Goal: Information Seeking & Learning: Learn about a topic

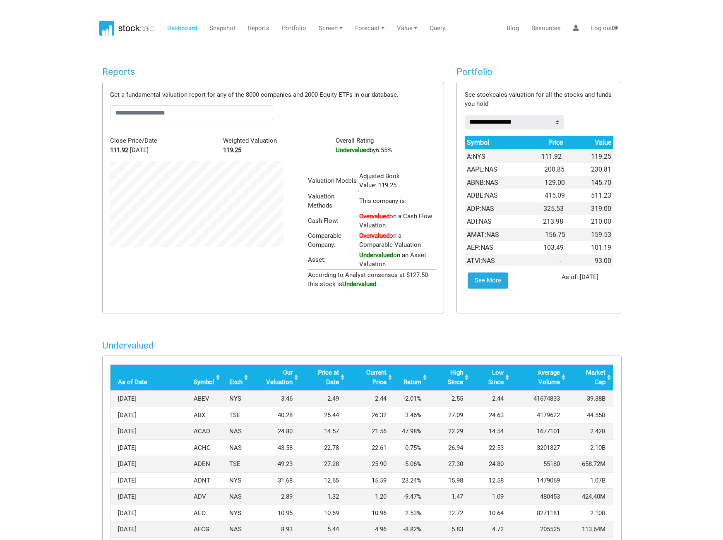
scroll to position [128, 197]
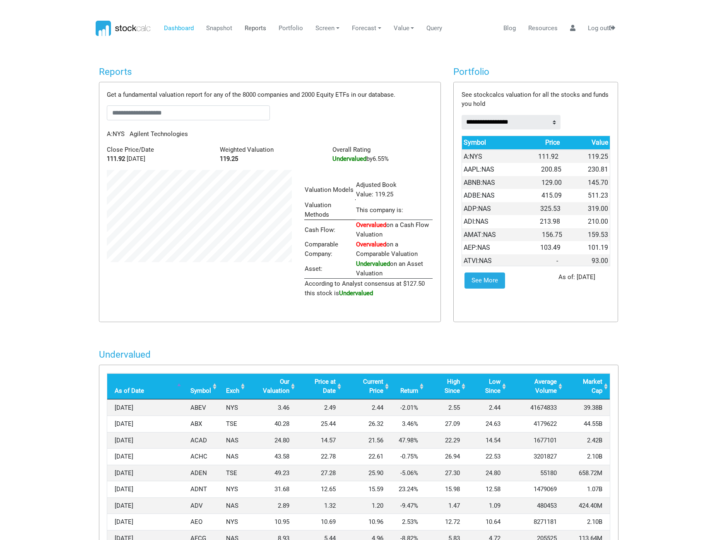
click at [252, 28] on link "Reports" at bounding box center [256, 29] width 28 height 16
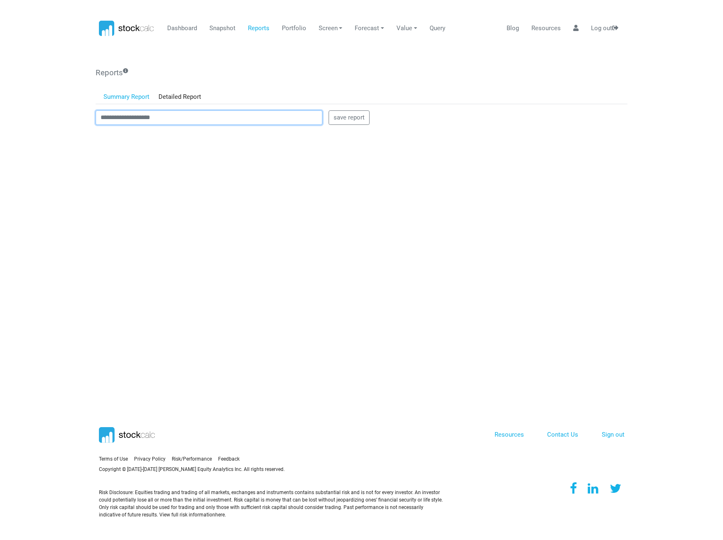
click at [176, 122] on input "text" at bounding box center [209, 117] width 227 height 15
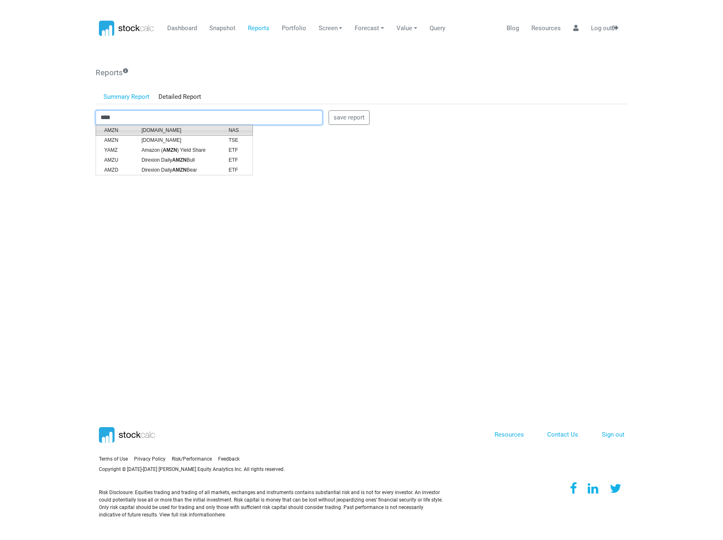
click at [160, 131] on span "[DOMAIN_NAME]" at bounding box center [178, 130] width 87 height 7
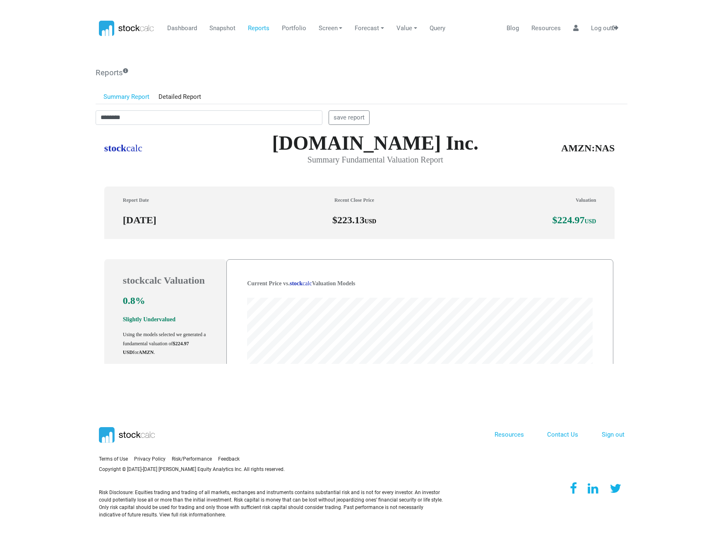
scroll to position [236, 526]
drag, startPoint x: 157, startPoint y: 114, endPoint x: 72, endPoint y: 117, distance: 84.4
click at [72, 117] on body "Dashboard Snapshot Reports Portfolio Screen Stock Screener Sector ETF Industry …" at bounding box center [361, 270] width 723 height 540
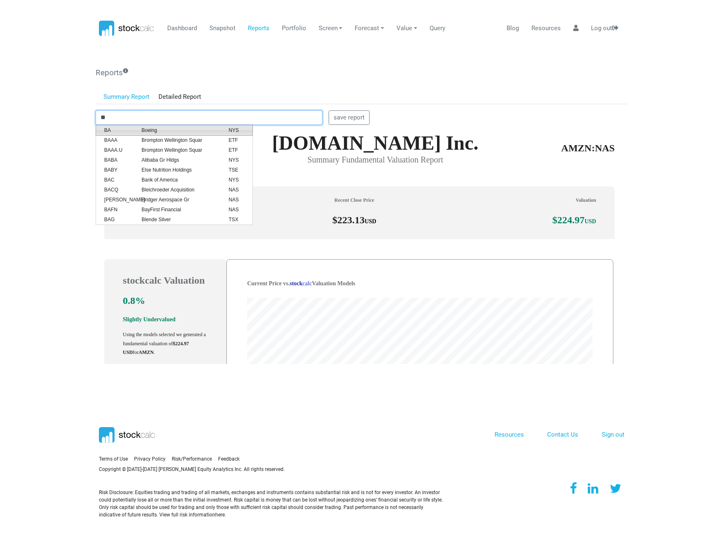
click at [152, 127] on span "Boeing" at bounding box center [178, 130] width 87 height 7
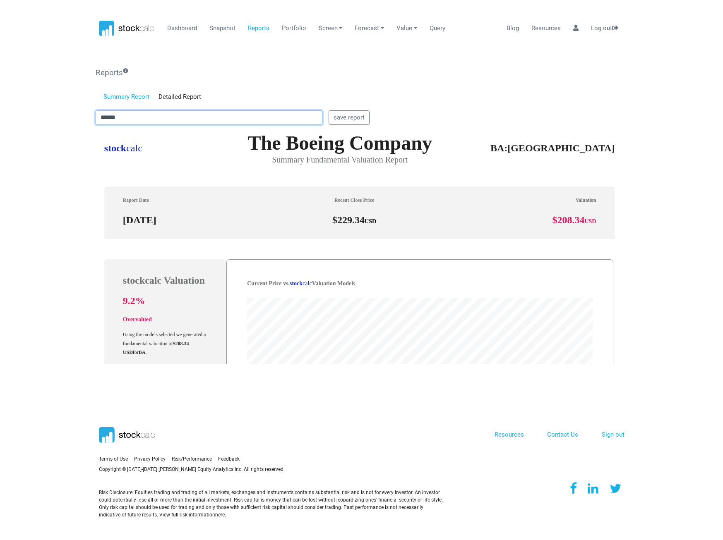
drag, startPoint x: 128, startPoint y: 119, endPoint x: 69, endPoint y: 126, distance: 60.0
click at [69, 126] on body "Dashboard Snapshot Reports Portfolio Screen Stock Screener Sector ETF Industry …" at bounding box center [361, 270] width 723 height 540
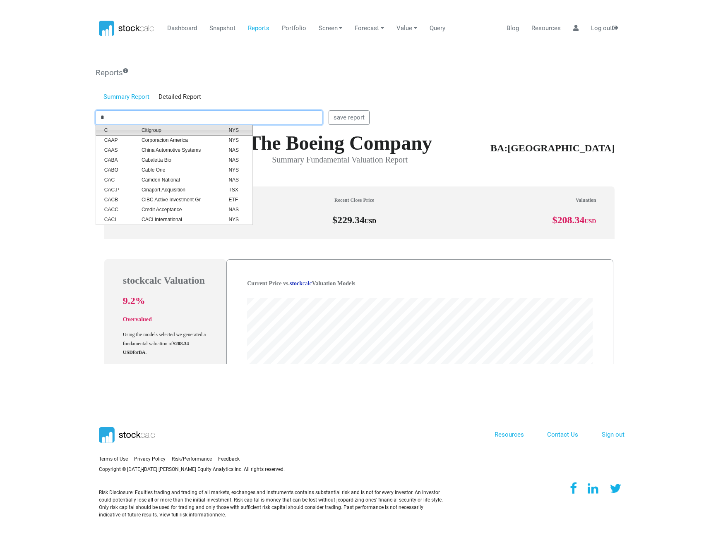
click at [163, 130] on span "Citigroup" at bounding box center [178, 130] width 87 height 7
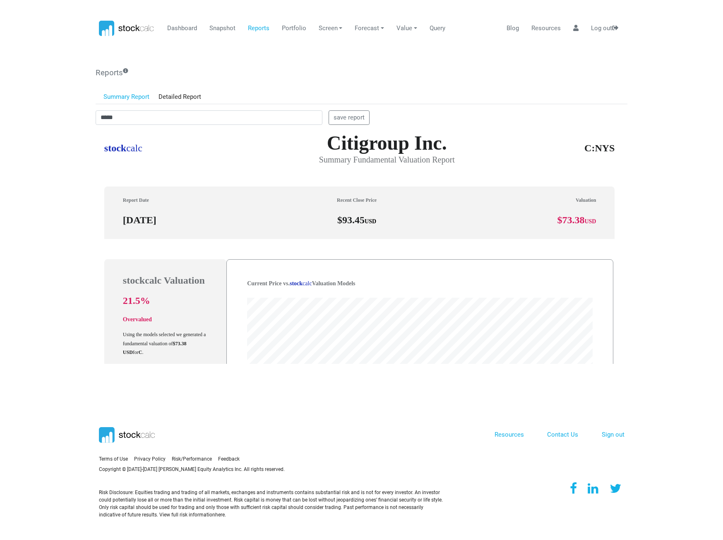
drag, startPoint x: 193, startPoint y: 125, endPoint x: 119, endPoint y: 123, distance: 74.5
click at [119, 123] on div "***** save report" at bounding box center [361, 119] width 544 height 18
drag, startPoint x: 123, startPoint y: 122, endPoint x: 84, endPoint y: 119, distance: 39.8
click at [84, 119] on body "Dashboard Snapshot Reports Portfolio Screen Stock Screener Sector ETF Industry …" at bounding box center [361, 270] width 723 height 540
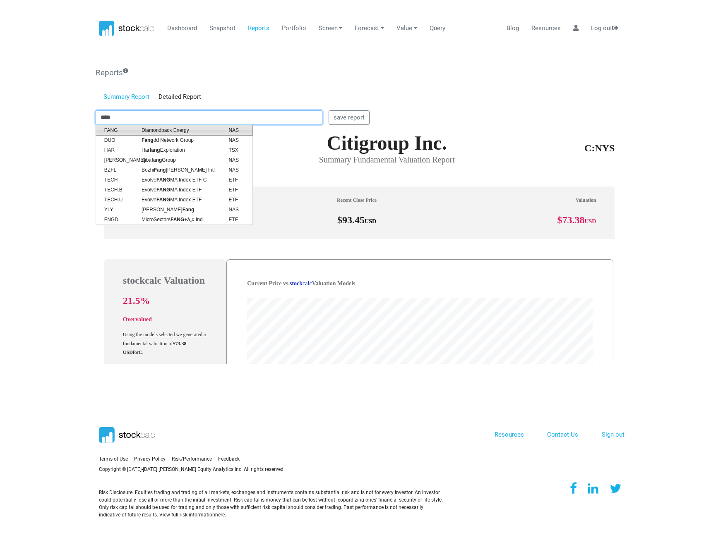
click at [163, 130] on span "Diamondback Energy" at bounding box center [178, 130] width 87 height 7
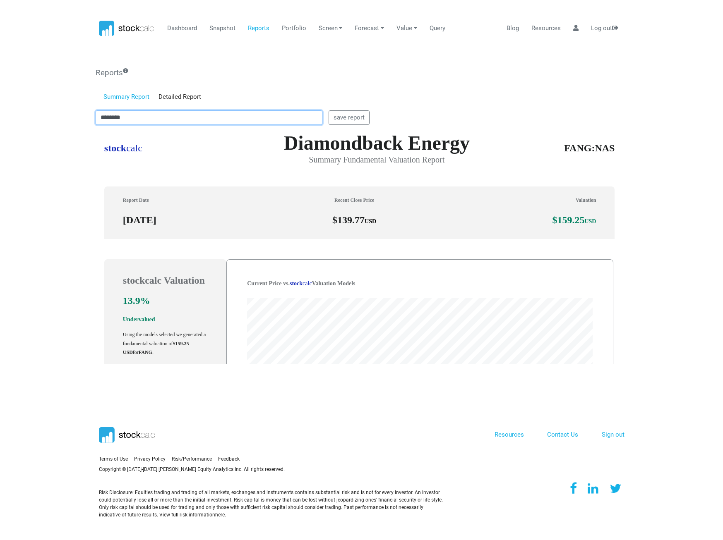
drag, startPoint x: 213, startPoint y: 118, endPoint x: 66, endPoint y: 120, distance: 146.9
click at [66, 120] on body "Dashboard Snapshot Reports Portfolio Screen Stock Screener Sector ETF Industry …" at bounding box center [361, 270] width 723 height 540
click at [204, 128] on span "iShares Core S&P 500 ETF" at bounding box center [178, 130] width 87 height 7
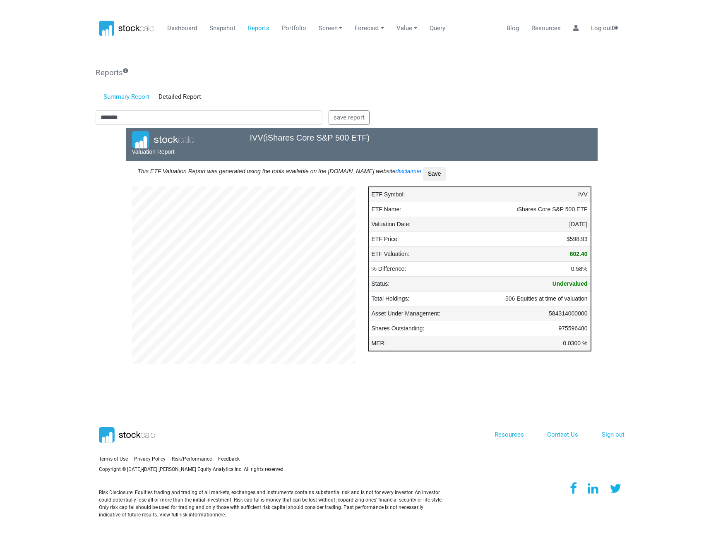
scroll to position [223, 236]
drag, startPoint x: 139, startPoint y: 115, endPoint x: 57, endPoint y: 123, distance: 82.7
click at [57, 123] on body "Dashboard Snapshot Reports Portfolio Screen Stock Screener Sector ETF Industry …" at bounding box center [361, 270] width 723 height 540
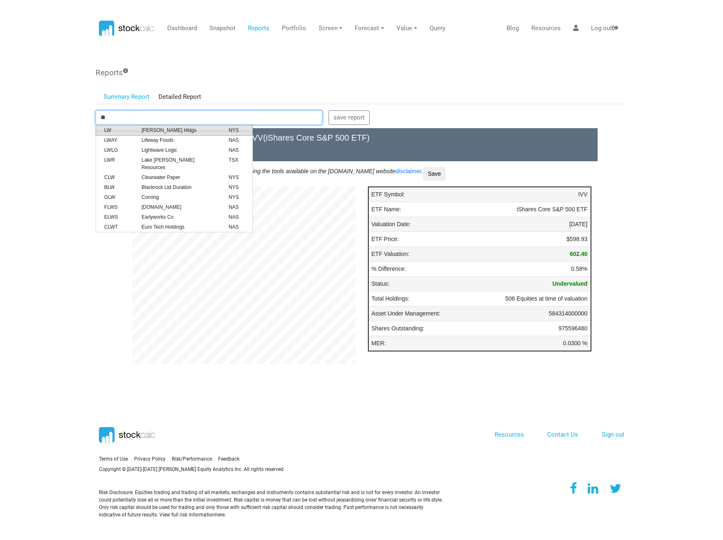
click at [145, 127] on span "[PERSON_NAME] Hldgs" at bounding box center [178, 130] width 87 height 7
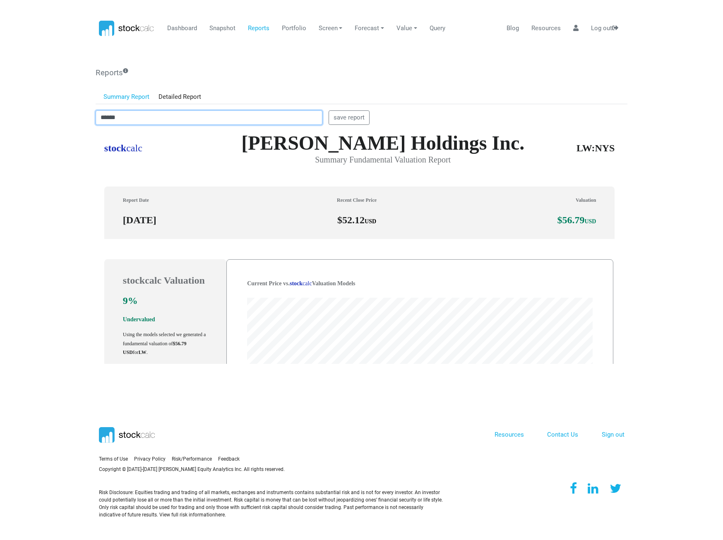
scroll to position [236, 526]
drag, startPoint x: 182, startPoint y: 117, endPoint x: 80, endPoint y: 118, distance: 101.4
click at [80, 118] on body "Dashboard Snapshot Reports Portfolio Screen Stock Screener Sector ETF Industry …" at bounding box center [361, 270] width 723 height 540
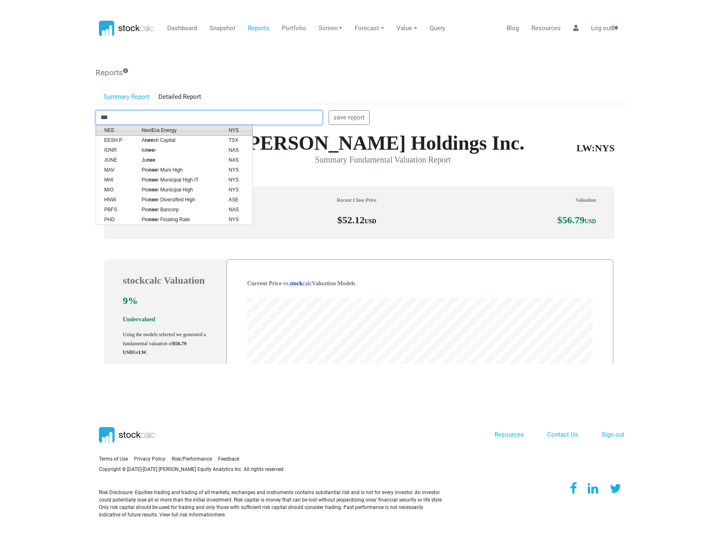
click at [181, 129] on span "NextEra Energy" at bounding box center [178, 130] width 87 height 7
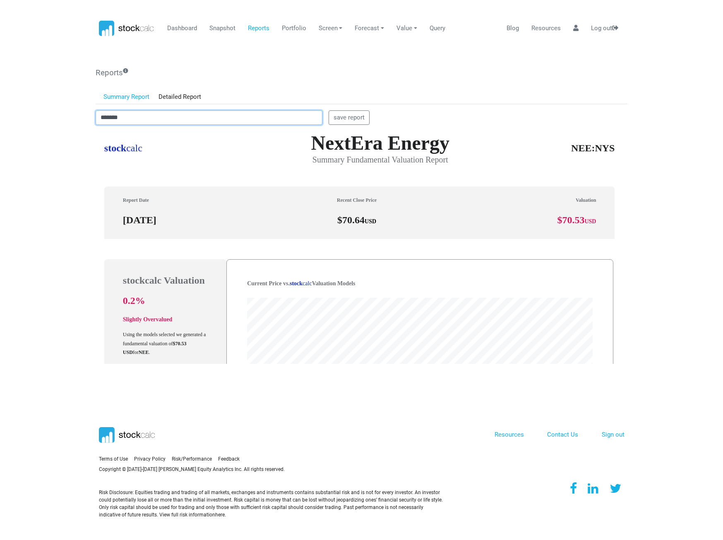
drag, startPoint x: 110, startPoint y: 116, endPoint x: 102, endPoint y: 116, distance: 8.3
click at [102, 116] on input "*******" at bounding box center [209, 117] width 227 height 15
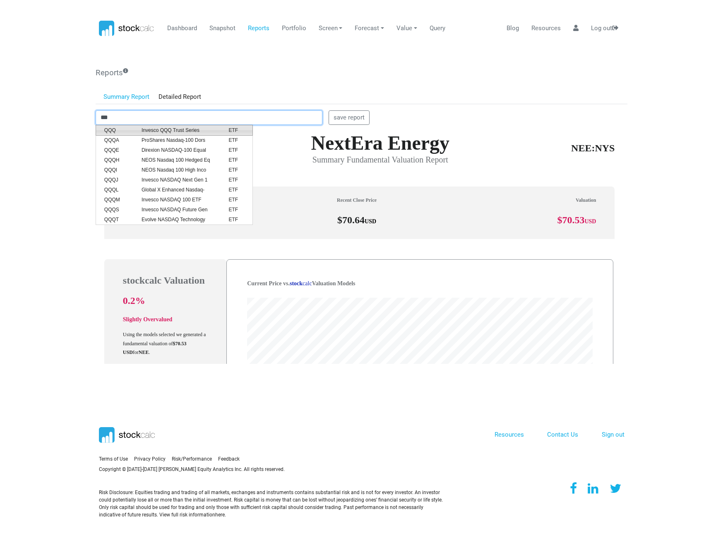
click at [164, 126] on li "QQQ Invesco QQQ Trust Series ETF" at bounding box center [174, 130] width 157 height 11
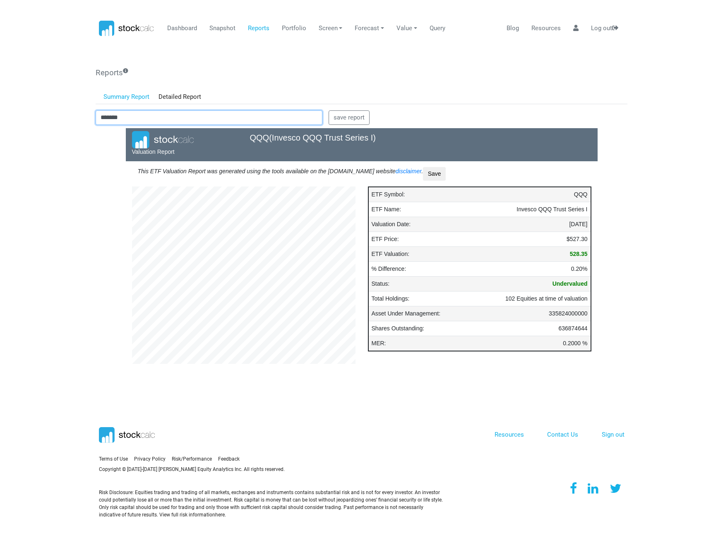
scroll to position [223, 236]
drag, startPoint x: 198, startPoint y: 114, endPoint x: 186, endPoint y: 118, distance: 13.1
click at [196, 114] on input "*******" at bounding box center [209, 117] width 227 height 15
drag, startPoint x: 186, startPoint y: 118, endPoint x: 74, endPoint y: 120, distance: 111.7
click at [74, 120] on body "Dashboard Snapshot Reports Portfolio Screen Stock Screener Sector ETF Industry …" at bounding box center [361, 270] width 723 height 540
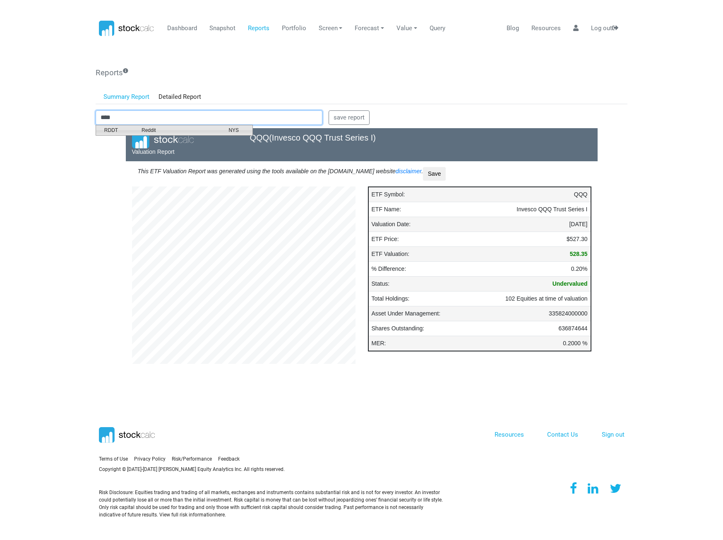
click at [147, 131] on span "Reddit" at bounding box center [178, 130] width 87 height 7
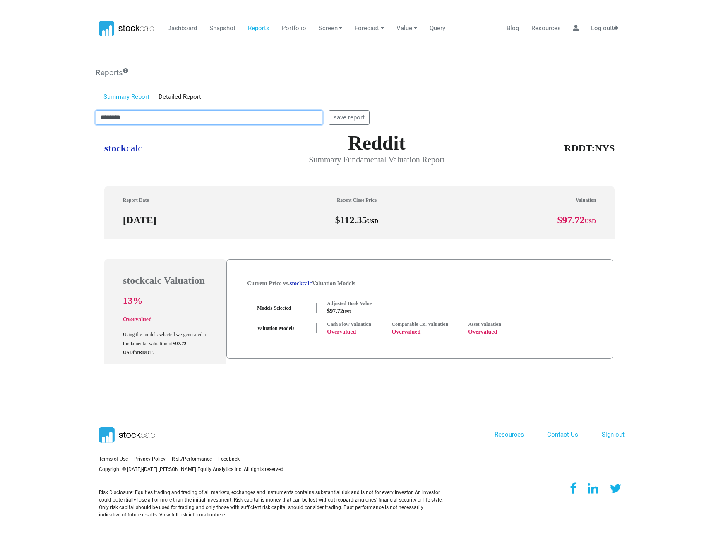
drag, startPoint x: 144, startPoint y: 117, endPoint x: 99, endPoint y: 118, distance: 44.7
click at [99, 118] on input "********" at bounding box center [209, 117] width 227 height 15
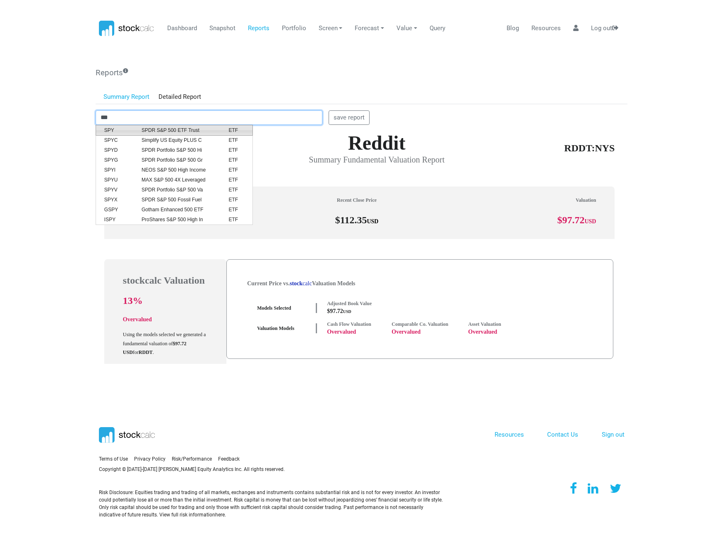
click at [171, 130] on span "SPDR S&P 500 ETF Trust" at bounding box center [178, 130] width 87 height 7
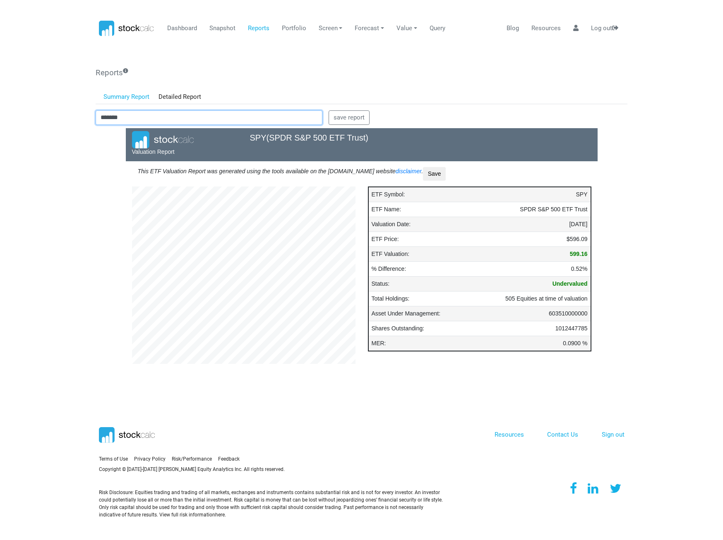
drag, startPoint x: 144, startPoint y: 116, endPoint x: 73, endPoint y: 119, distance: 71.2
click at [73, 119] on body "Dashboard Snapshot Reports Portfolio Screen Stock Screener Sector ETF Industry …" at bounding box center [361, 270] width 723 height 540
click at [137, 128] on span "Targa Resources" at bounding box center [178, 130] width 87 height 7
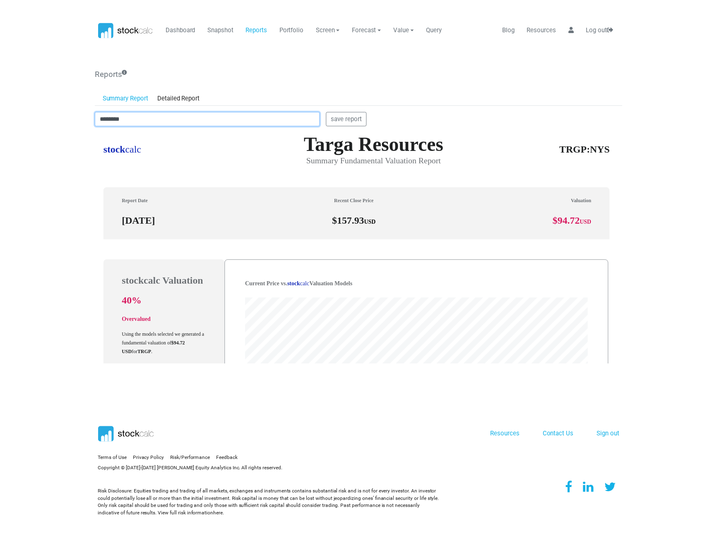
scroll to position [236, 526]
type input "********"
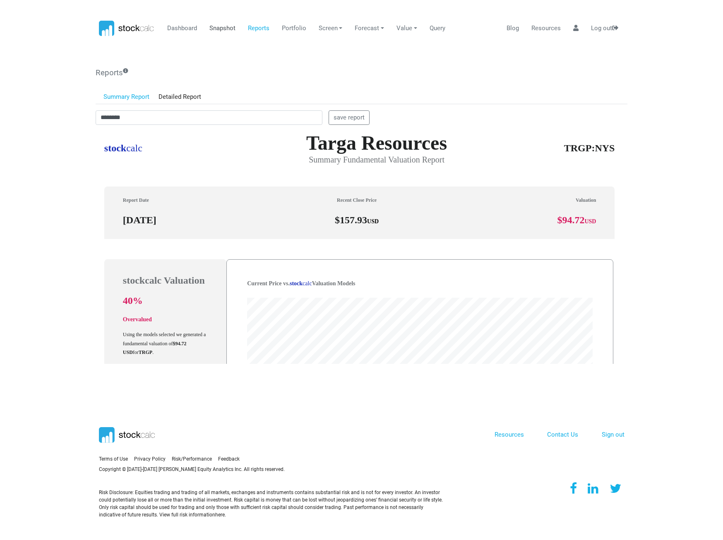
click at [222, 32] on link "Snapshot" at bounding box center [222, 29] width 32 height 16
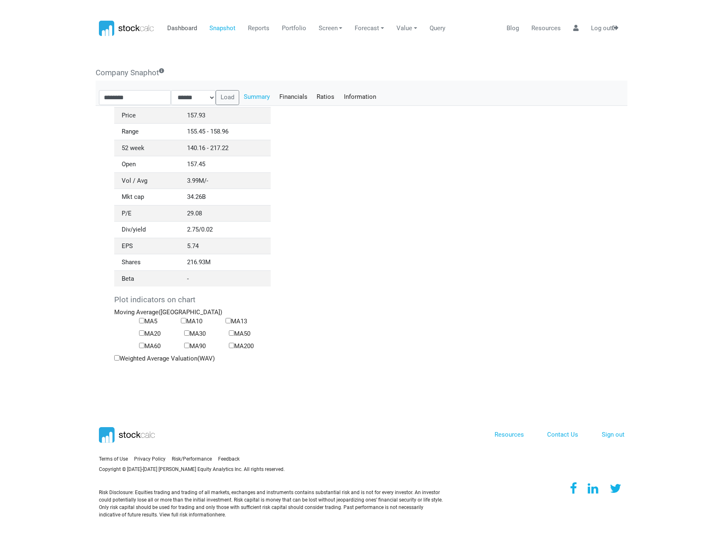
click at [178, 26] on link "Dashboard" at bounding box center [182, 29] width 36 height 16
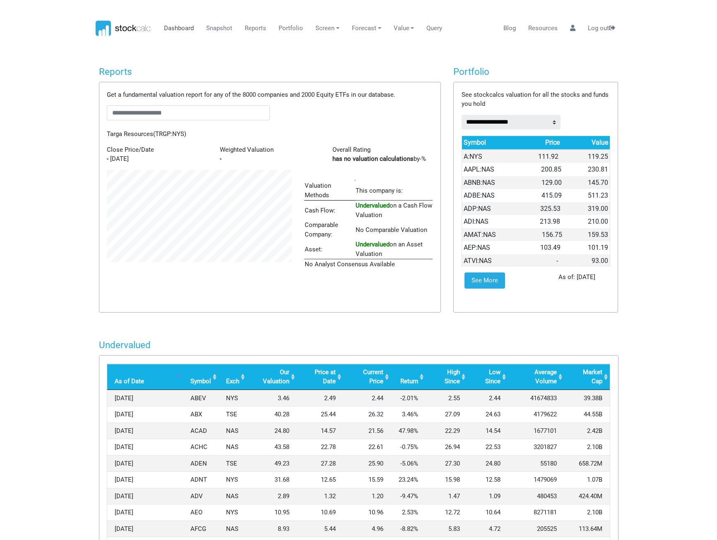
scroll to position [100, 197]
click at [177, 48] on body "Dashboard Snapshot Reports Portfolio Screen Stock Screener Sector ETF Industry …" at bounding box center [358, 270] width 717 height 540
click at [154, 113] on input "text" at bounding box center [188, 113] width 163 height 15
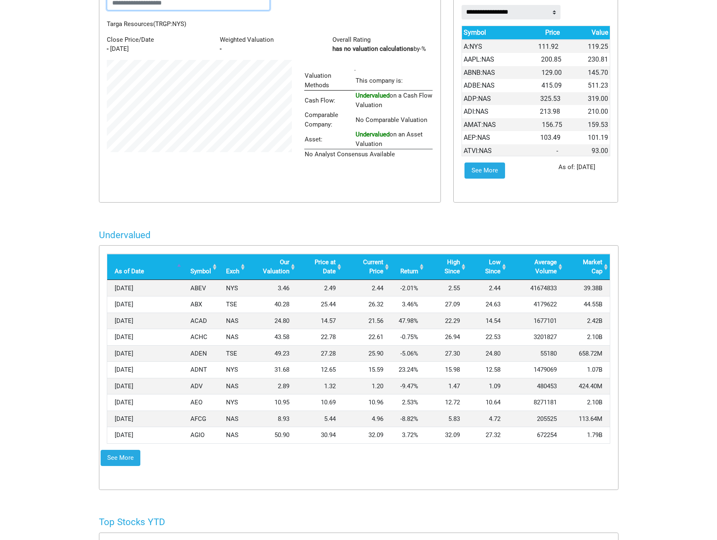
scroll to position [0, 0]
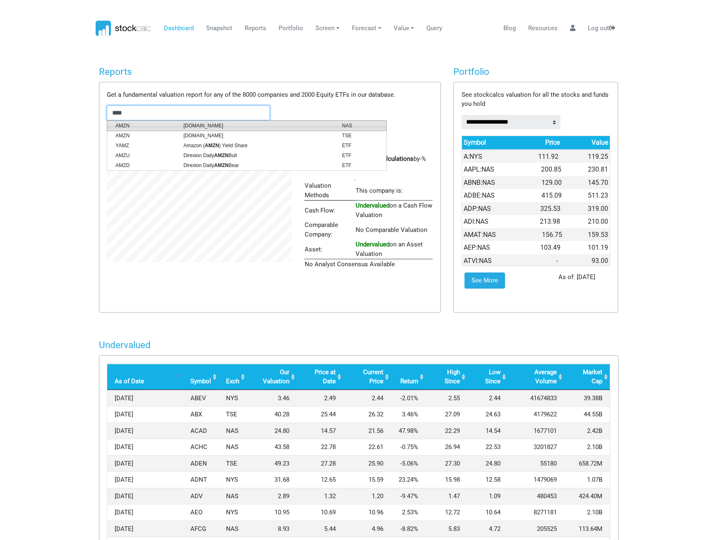
click at [215, 127] on span "[DOMAIN_NAME]" at bounding box center [256, 125] width 158 height 7
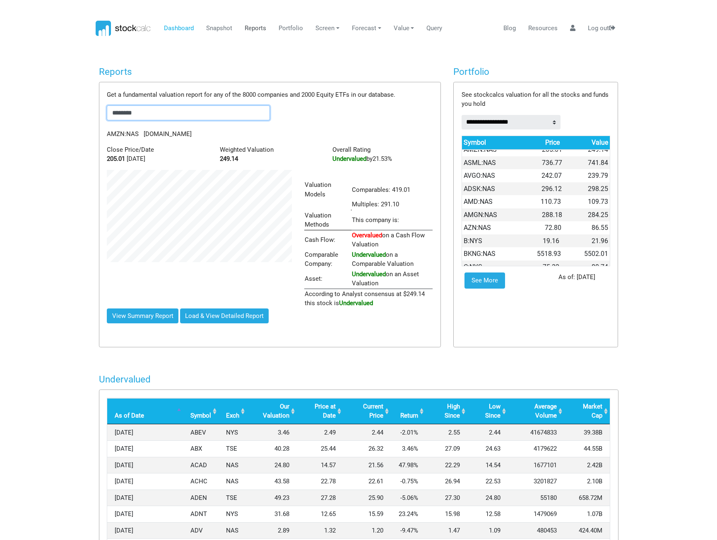
type input "********"
click at [252, 27] on link "Reports" at bounding box center [256, 29] width 28 height 16
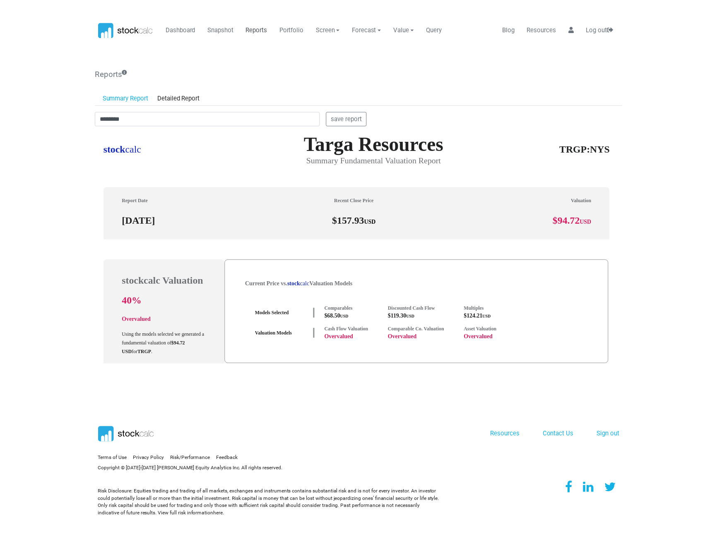
scroll to position [413550, 413261]
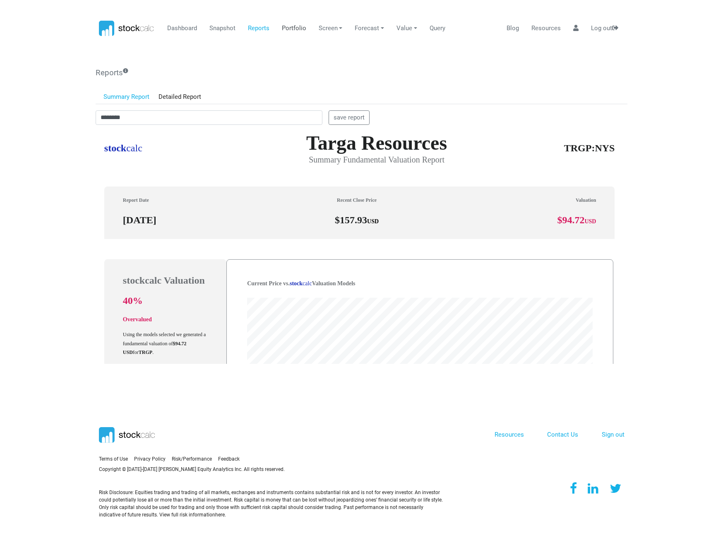
click at [298, 26] on link "Portfolio" at bounding box center [293, 29] width 31 height 16
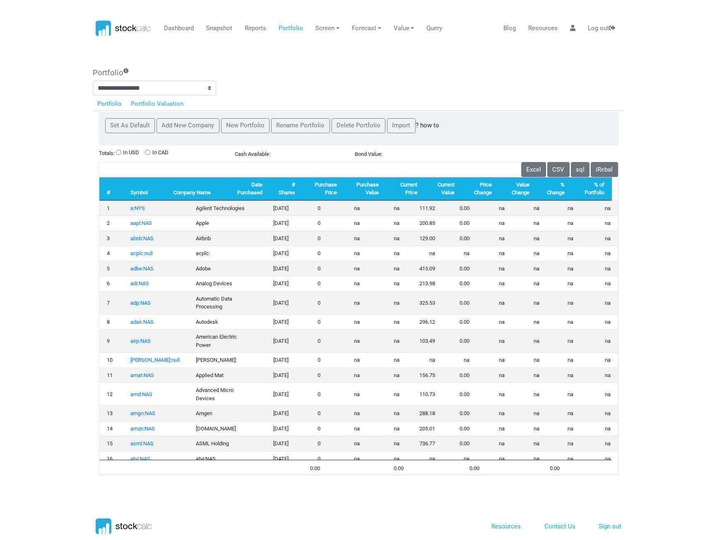
click at [173, 107] on link "Portfolio Valuation" at bounding box center [157, 104] width 62 height 14
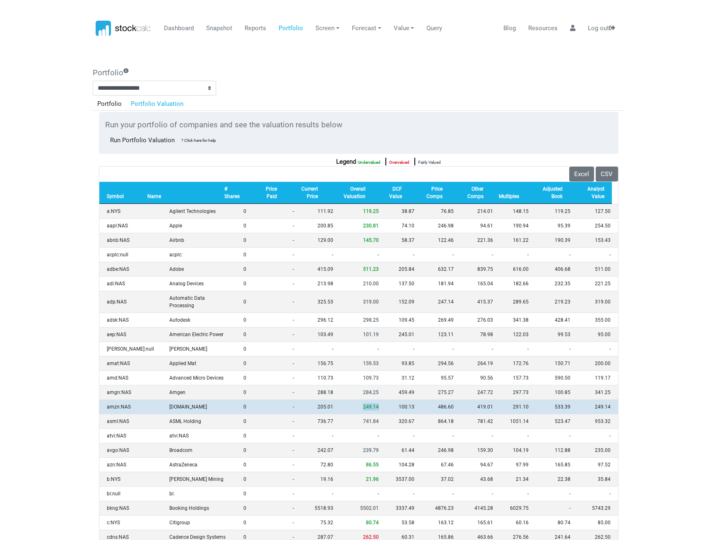
drag, startPoint x: 368, startPoint y: 399, endPoint x: 346, endPoint y: 401, distance: 22.0
click at [346, 401] on td "249.14" at bounding box center [364, 407] width 46 height 14
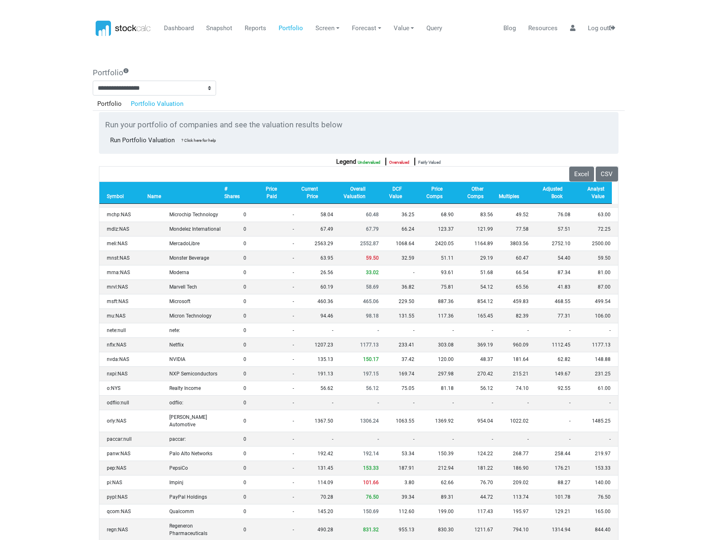
scroll to position [910, 0]
